Goal: Task Accomplishment & Management: Manage account settings

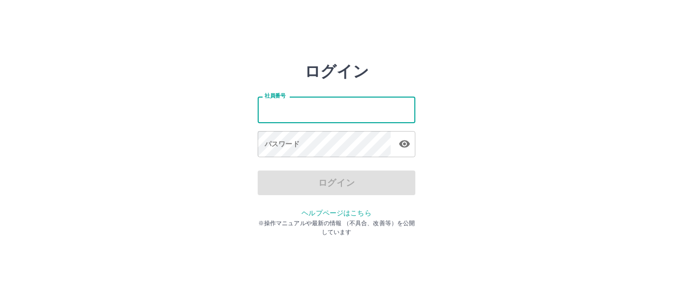
type input "*******"
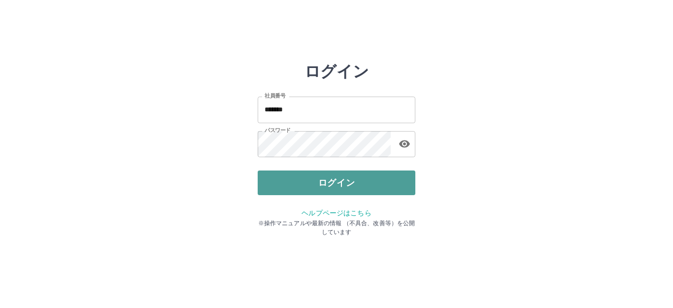
click at [349, 183] on button "ログイン" at bounding box center [337, 182] width 158 height 25
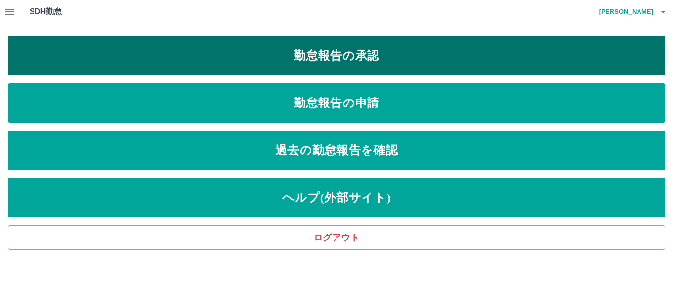
click at [369, 53] on link "勤怠報告の承認" at bounding box center [336, 55] width 657 height 39
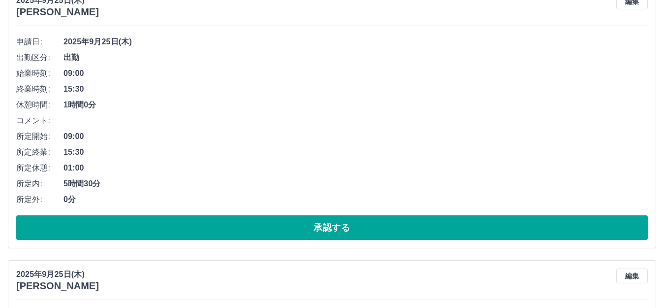
scroll to position [148, 0]
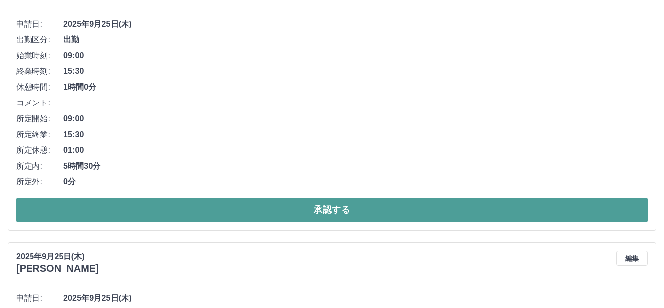
click at [279, 202] on button "承認する" at bounding box center [332, 209] width 632 height 25
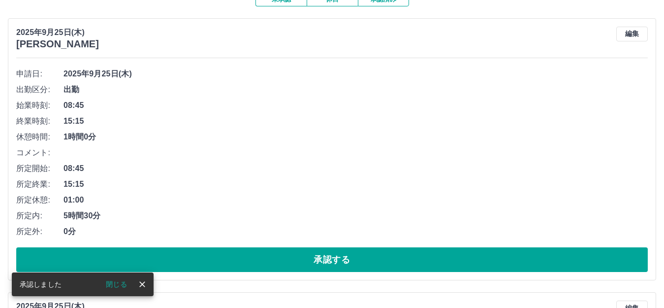
scroll to position [98, 0]
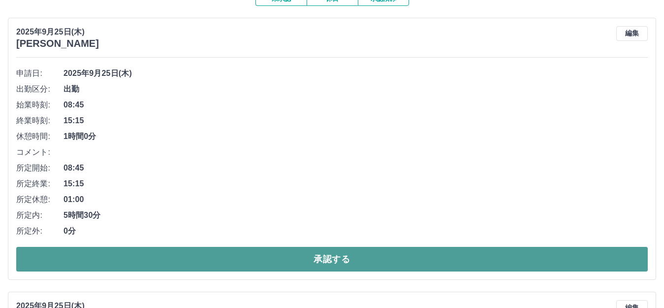
click at [291, 269] on button "承認する" at bounding box center [332, 259] width 632 height 25
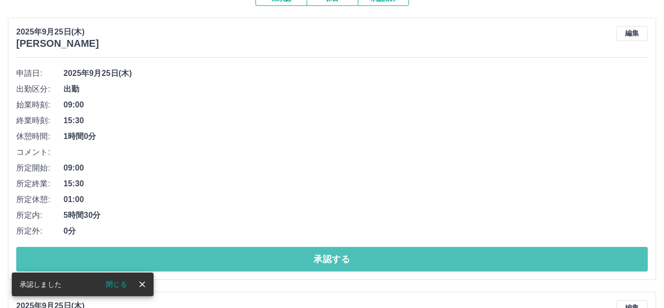
drag, startPoint x: 318, startPoint y: 265, endPoint x: 322, endPoint y: 275, distance: 10.2
click at [321, 271] on button "承認する" at bounding box center [332, 259] width 632 height 25
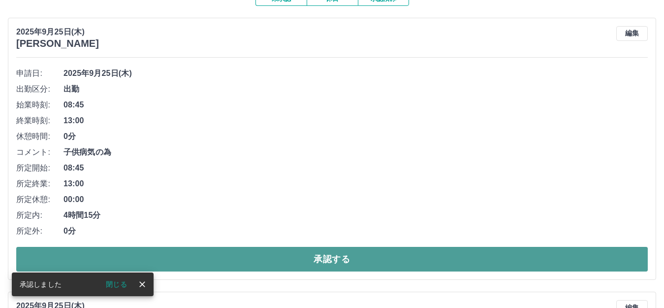
click at [342, 253] on button "承認する" at bounding box center [332, 259] width 632 height 25
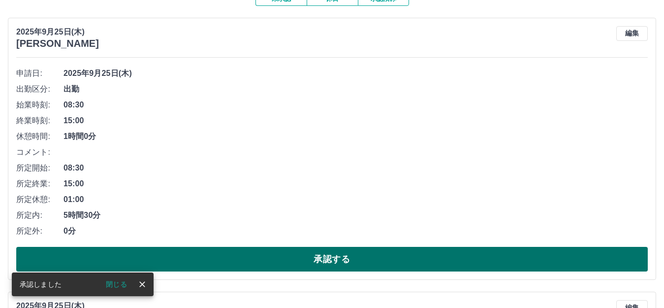
drag, startPoint x: 341, startPoint y: 255, endPoint x: 345, endPoint y: 260, distance: 6.3
click at [343, 259] on button "承認する" at bounding box center [332, 259] width 632 height 25
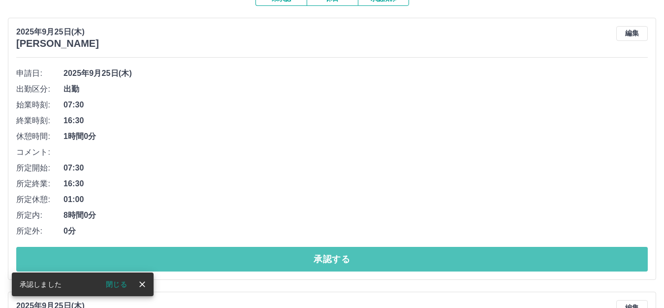
click at [355, 267] on button "承認する" at bounding box center [332, 259] width 632 height 25
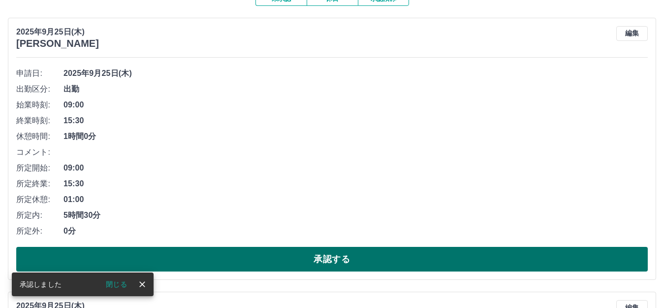
click at [383, 265] on button "承認する" at bounding box center [332, 259] width 632 height 25
drag, startPoint x: 383, startPoint y: 265, endPoint x: 395, endPoint y: 266, distance: 12.4
click at [385, 265] on button "承認する" at bounding box center [332, 259] width 632 height 25
click at [392, 257] on button "承認する" at bounding box center [332, 259] width 632 height 25
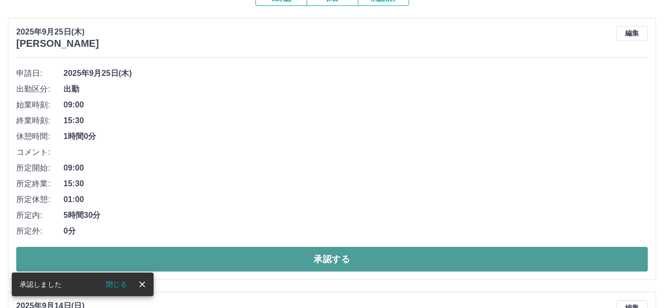
drag, startPoint x: 413, startPoint y: 256, endPoint x: 442, endPoint y: 262, distance: 29.8
click at [433, 257] on button "承認する" at bounding box center [332, 259] width 632 height 25
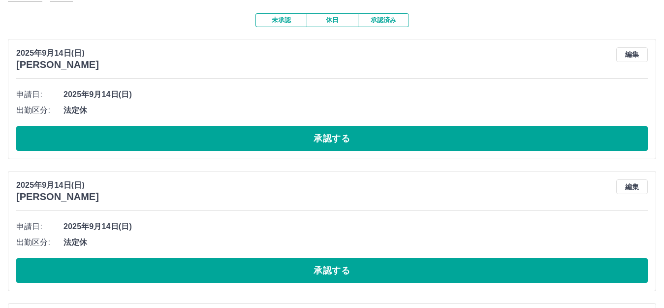
scroll to position [0, 0]
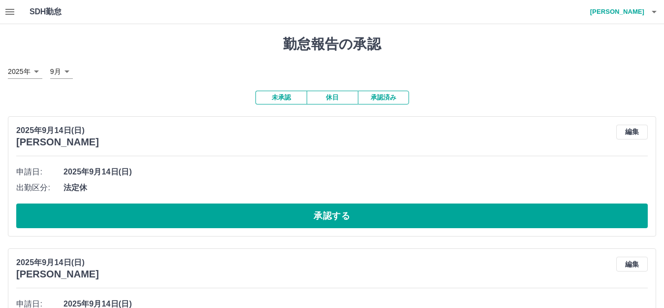
click at [326, 96] on button "休日" at bounding box center [332, 98] width 51 height 14
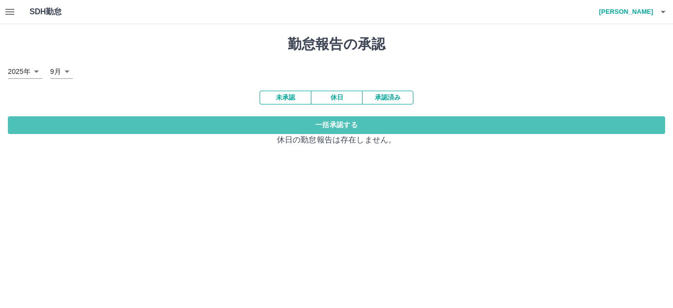
click at [341, 126] on button "一括承認する" at bounding box center [336, 125] width 657 height 18
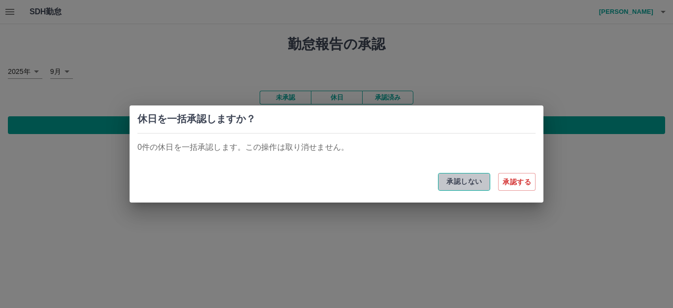
click at [462, 179] on button "承認しない" at bounding box center [464, 182] width 52 height 18
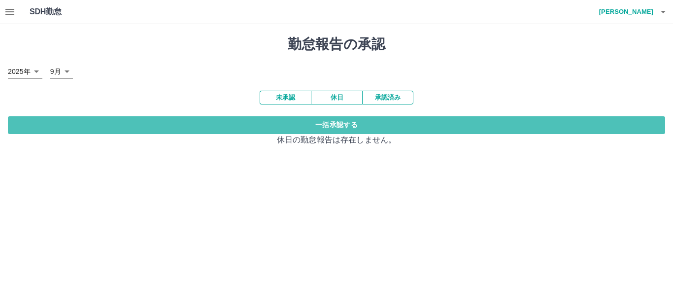
click at [351, 128] on button "一括承認する" at bounding box center [336, 125] width 657 height 18
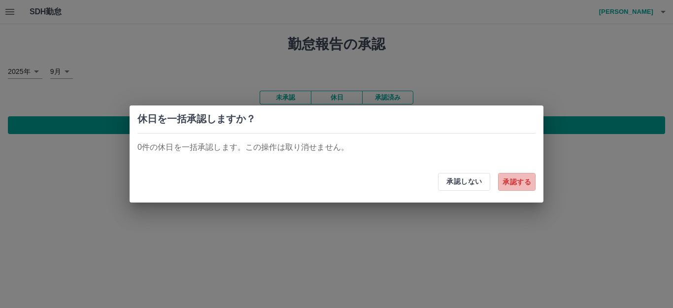
click at [512, 177] on button "承認する" at bounding box center [516, 182] width 37 height 18
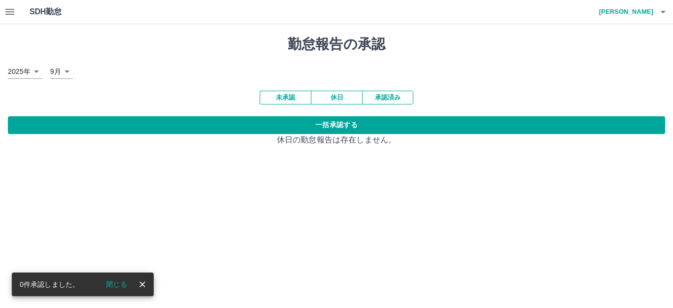
click at [293, 92] on button "未承認" at bounding box center [285, 98] width 51 height 14
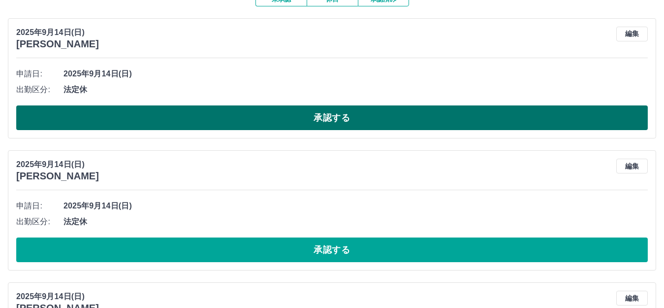
scroll to position [98, 0]
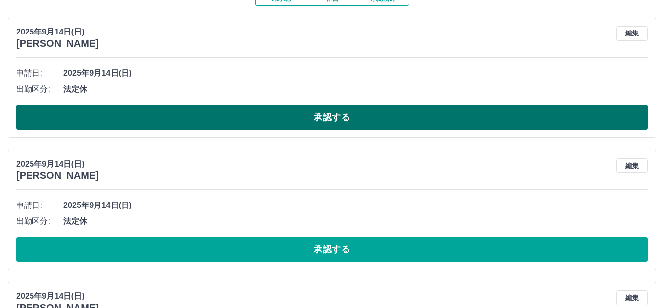
drag, startPoint x: 110, startPoint y: 119, endPoint x: 113, endPoint y: 123, distance: 5.3
click at [112, 121] on button "承認する" at bounding box center [332, 117] width 632 height 25
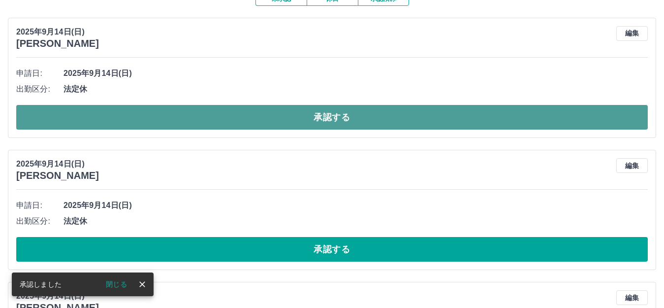
click at [181, 126] on button "承認する" at bounding box center [332, 117] width 632 height 25
click at [191, 125] on button "承認する" at bounding box center [332, 117] width 632 height 25
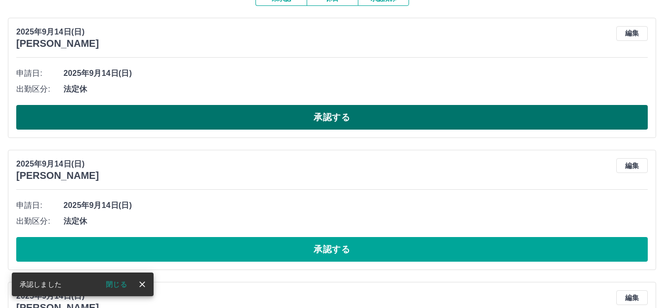
click at [210, 110] on button "承認する" at bounding box center [332, 117] width 632 height 25
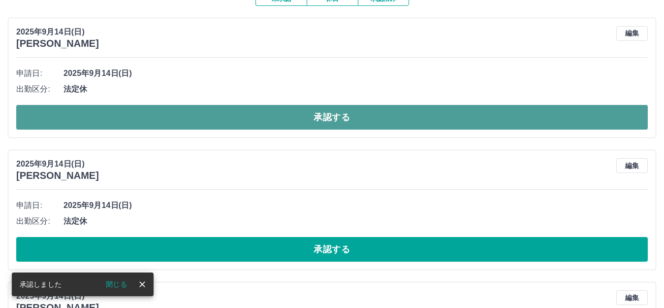
drag, startPoint x: 228, startPoint y: 113, endPoint x: 225, endPoint y: 121, distance: 8.7
click at [227, 115] on button "承認する" at bounding box center [332, 117] width 632 height 25
click at [237, 118] on button "承認する" at bounding box center [332, 117] width 632 height 25
click at [238, 118] on button "承認する" at bounding box center [332, 117] width 632 height 25
click at [455, 118] on button "承認する" at bounding box center [332, 117] width 632 height 25
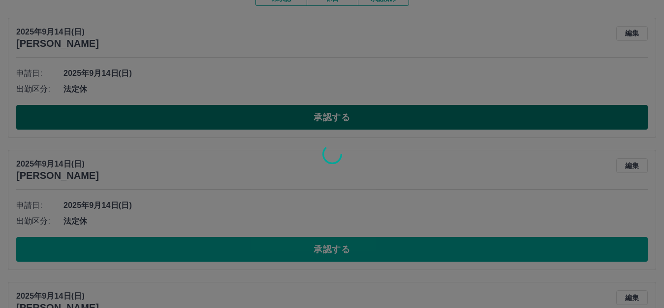
scroll to position [73, 0]
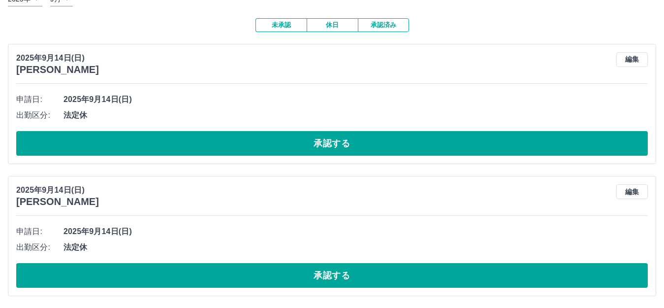
click at [378, 138] on button "承認する" at bounding box center [332, 143] width 632 height 25
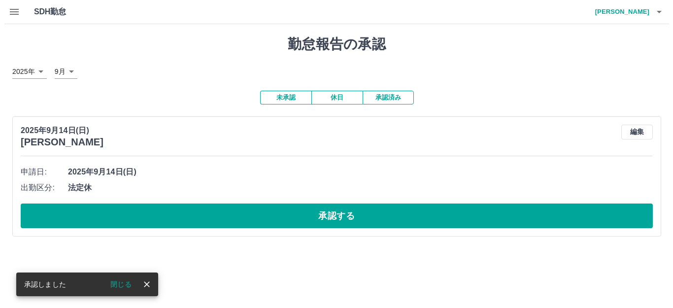
scroll to position [0, 0]
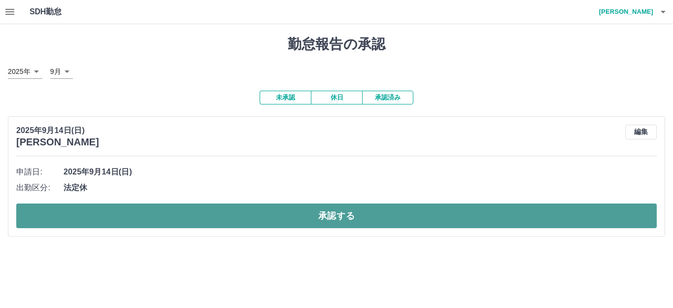
click at [435, 217] on button "承認する" at bounding box center [336, 215] width 640 height 25
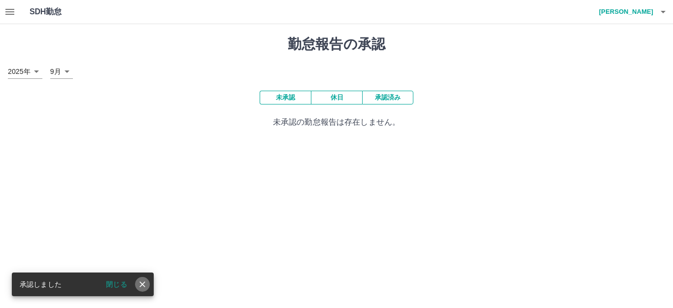
click at [139, 284] on icon "close" at bounding box center [142, 284] width 10 height 10
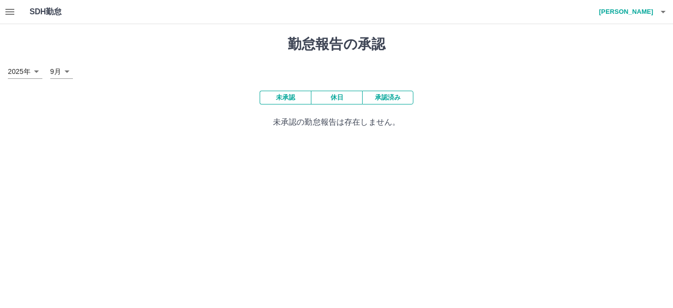
click at [235, 18] on div "SDH勤怠 [PERSON_NAME]" at bounding box center [336, 12] width 673 height 24
